Goal: Information Seeking & Learning: Learn about a topic

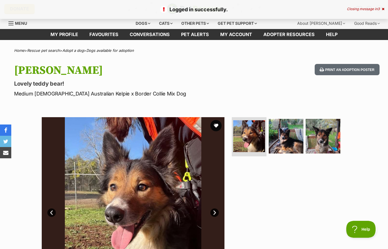
click at [218, 125] on button "favourite" at bounding box center [215, 125] width 11 height 11
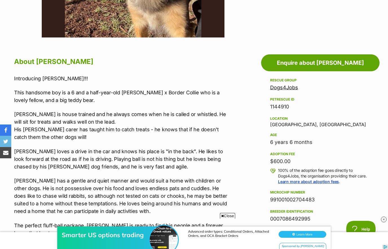
click at [286, 87] on link "Dogs4Jobs" at bounding box center [284, 88] width 28 height 6
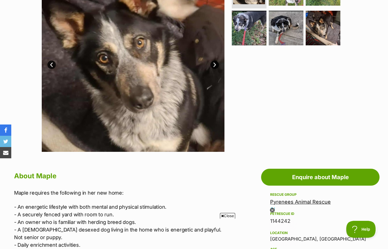
scroll to position [128, 0]
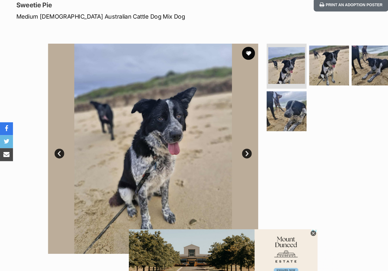
scroll to position [50, 0]
click at [216, 70] on button "favourite" at bounding box center [215, 75] width 11 height 11
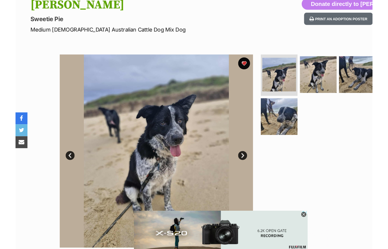
scroll to position [36, 0]
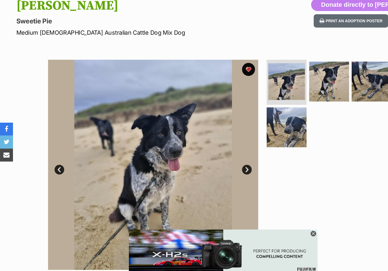
click at [256, 122] on img at bounding box center [249, 139] width 35 height 35
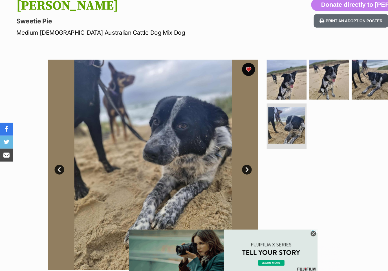
click at [293, 81] on img at bounding box center [286, 98] width 35 height 35
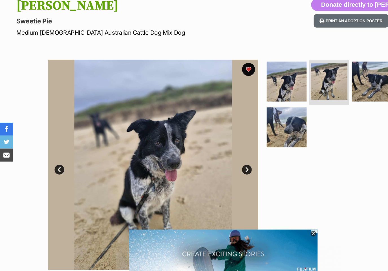
click at [327, 83] on img at bounding box center [323, 100] width 35 height 35
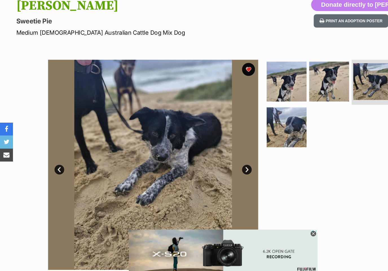
click at [243, 83] on img at bounding box center [249, 100] width 35 height 35
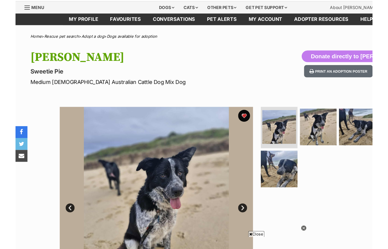
scroll to position [0, 0]
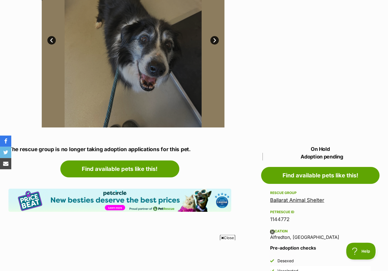
scroll to position [176, 0]
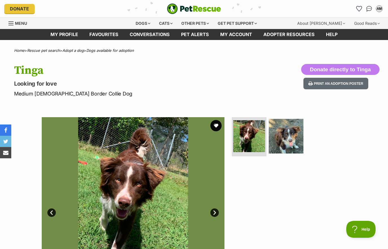
click at [292, 138] on img at bounding box center [286, 136] width 35 height 35
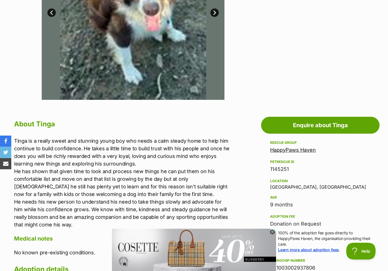
scroll to position [216, 0]
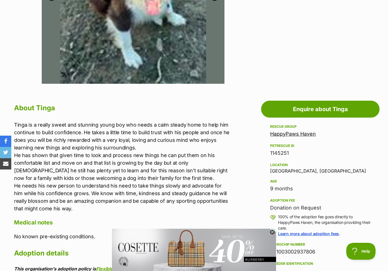
click at [293, 135] on link "HappyPaws Haven" at bounding box center [293, 134] width 46 height 6
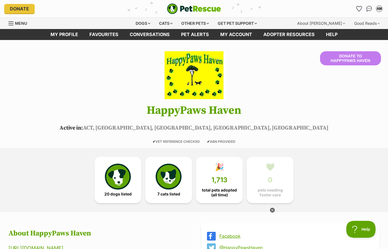
click at [123, 180] on img at bounding box center [118, 177] width 26 height 26
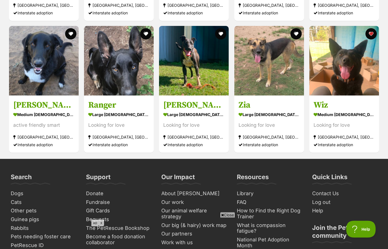
scroll to position [1043, 0]
click at [346, 75] on img at bounding box center [345, 61] width 70 height 70
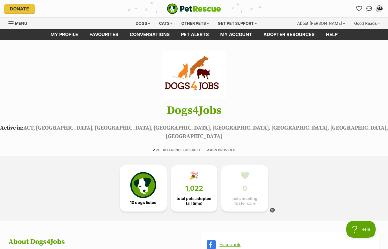
click at [148, 185] on img at bounding box center [143, 185] width 26 height 26
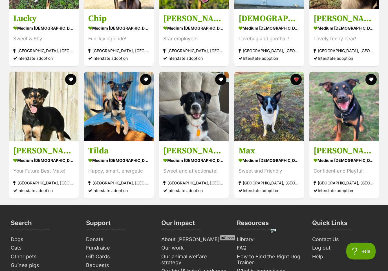
scroll to position [711, 0]
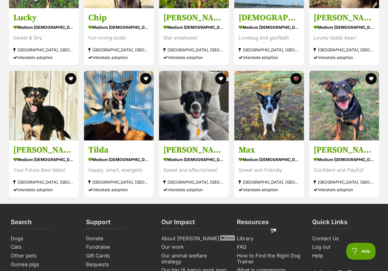
click at [271, 112] on img at bounding box center [269, 106] width 70 height 70
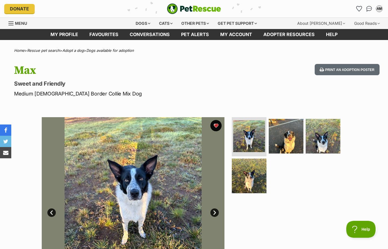
click at [294, 135] on img at bounding box center [286, 136] width 35 height 35
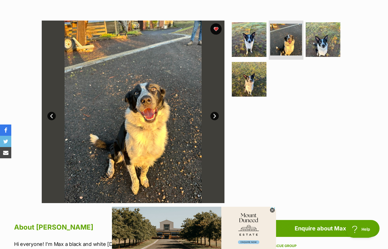
scroll to position [96, 0]
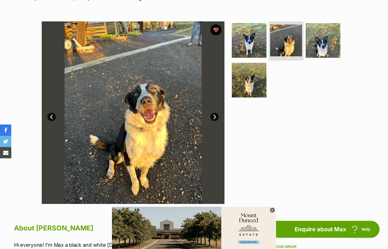
click at [325, 42] on img at bounding box center [323, 40] width 35 height 35
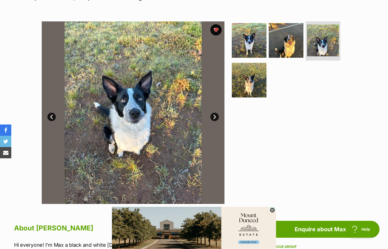
click at [243, 95] on img at bounding box center [249, 80] width 35 height 35
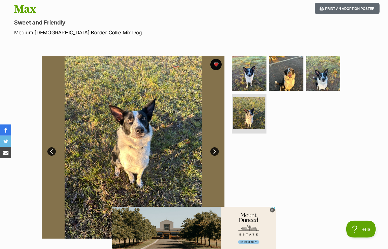
scroll to position [0, 0]
